Goal: Find specific page/section: Find specific page/section

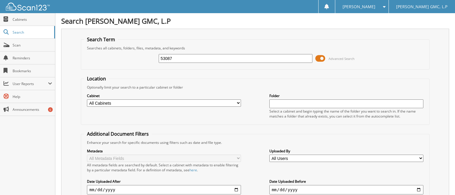
type input "53087"
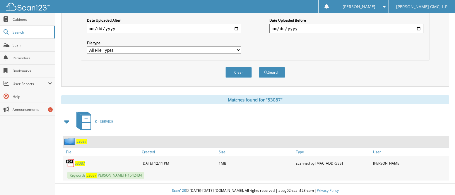
scroll to position [164, 0]
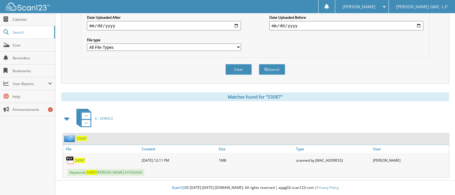
click at [80, 159] on span "53087" at bounding box center [80, 160] width 10 height 5
